Goal: Information Seeking & Learning: Understand process/instructions

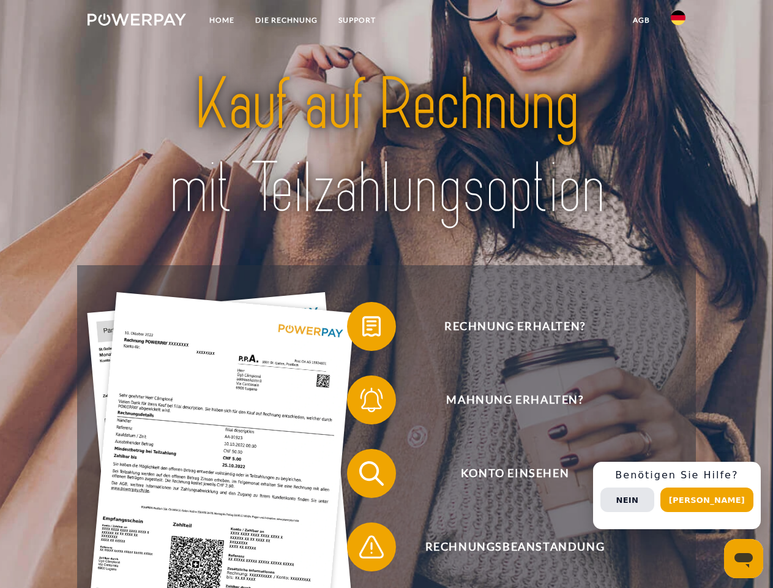
click at [137, 21] on img at bounding box center [137, 19] width 99 height 12
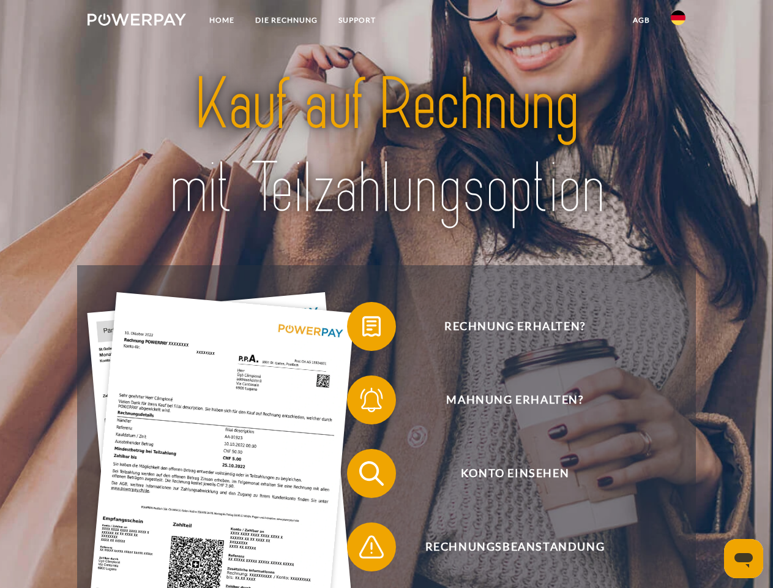
click at [678, 21] on img at bounding box center [678, 17] width 15 height 15
click at [641, 20] on link "agb" at bounding box center [642, 20] width 38 height 22
click at [362, 329] on span at bounding box center [353, 326] width 61 height 61
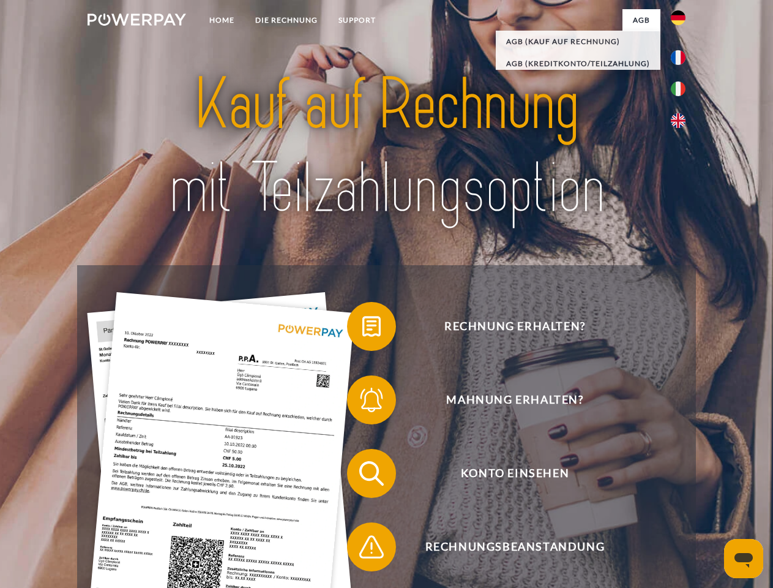
click at [362, 402] on span at bounding box center [353, 399] width 61 height 61
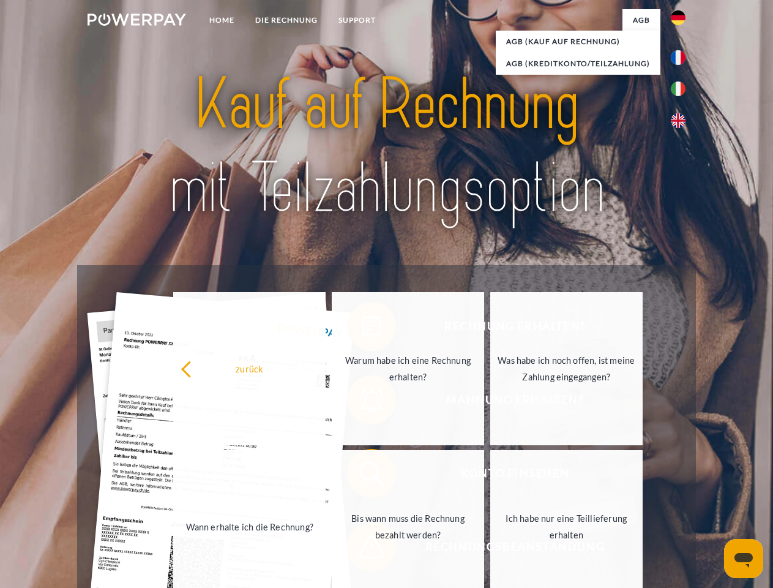
click at [362, 476] on link "Bis wann muss die Rechnung bezahlt werden?" at bounding box center [408, 526] width 152 height 153
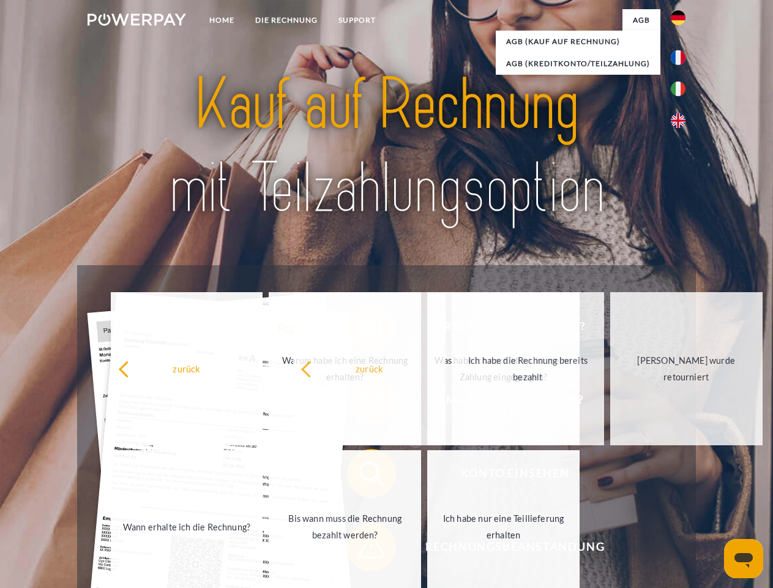
click at [362, 549] on span at bounding box center [353, 546] width 61 height 61
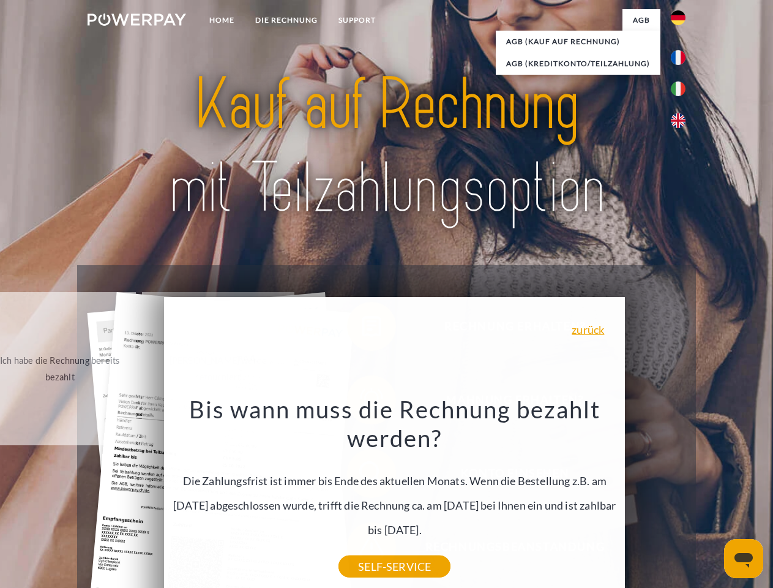
click at [681, 495] on div "Rechnung erhalten? Mahnung erhalten? Konto einsehen" at bounding box center [386, 510] width 618 height 490
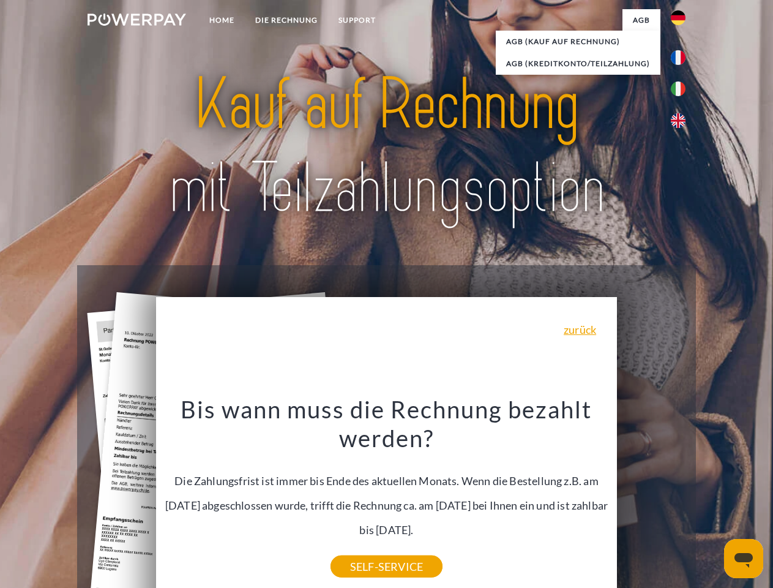
click at [651, 498] on span "Konto einsehen" at bounding box center [515, 473] width 300 height 49
click at [711, 500] on header "Home DIE RECHNUNG SUPPORT" at bounding box center [386, 422] width 773 height 845
